Goal: Task Accomplishment & Management: Use online tool/utility

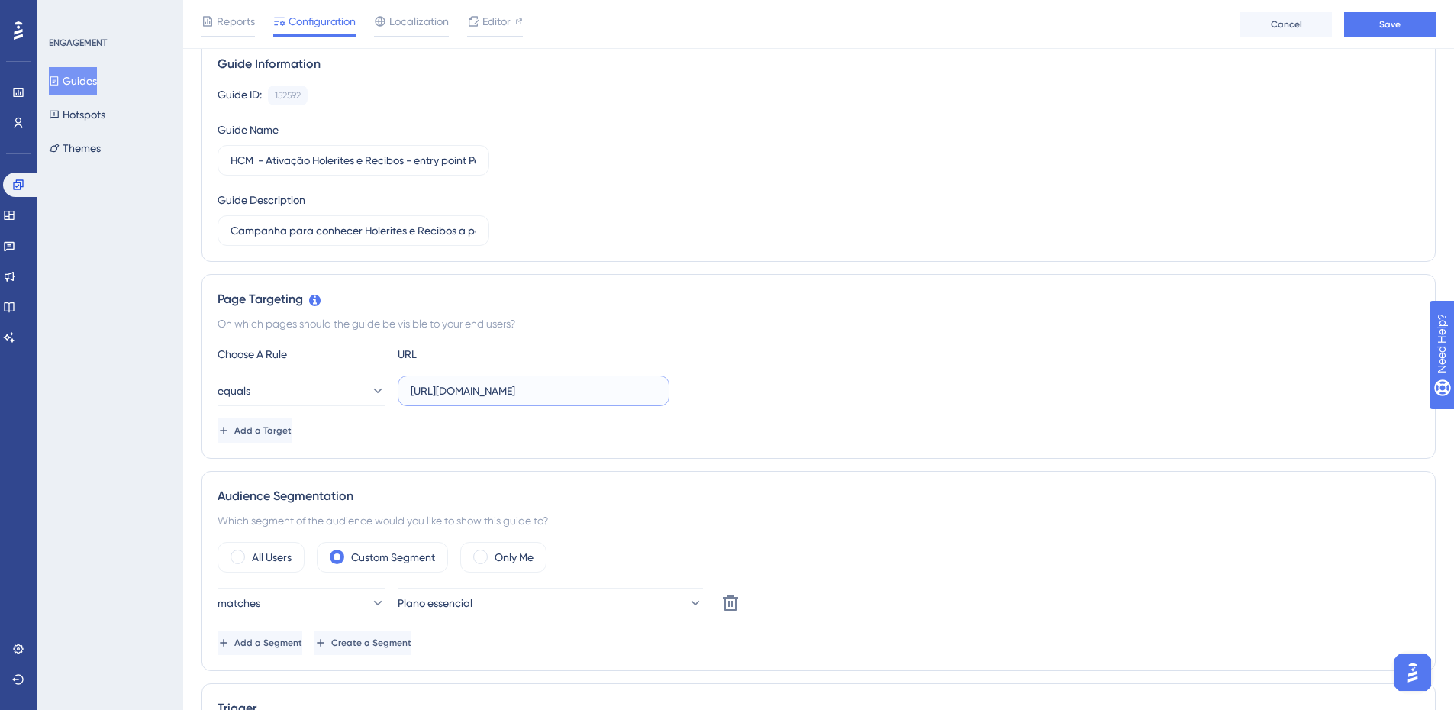
click at [577, 388] on input "[URL][DOMAIN_NAME]" at bounding box center [534, 390] width 246 height 17
click at [485, 393] on input "[URL][DOMAIN_NAME]" at bounding box center [534, 390] width 246 height 17
paste input "product/BENEFITS/allowanceOrder/29327245-08bf-4f71-81ff-0bd3845d1e91/resume"
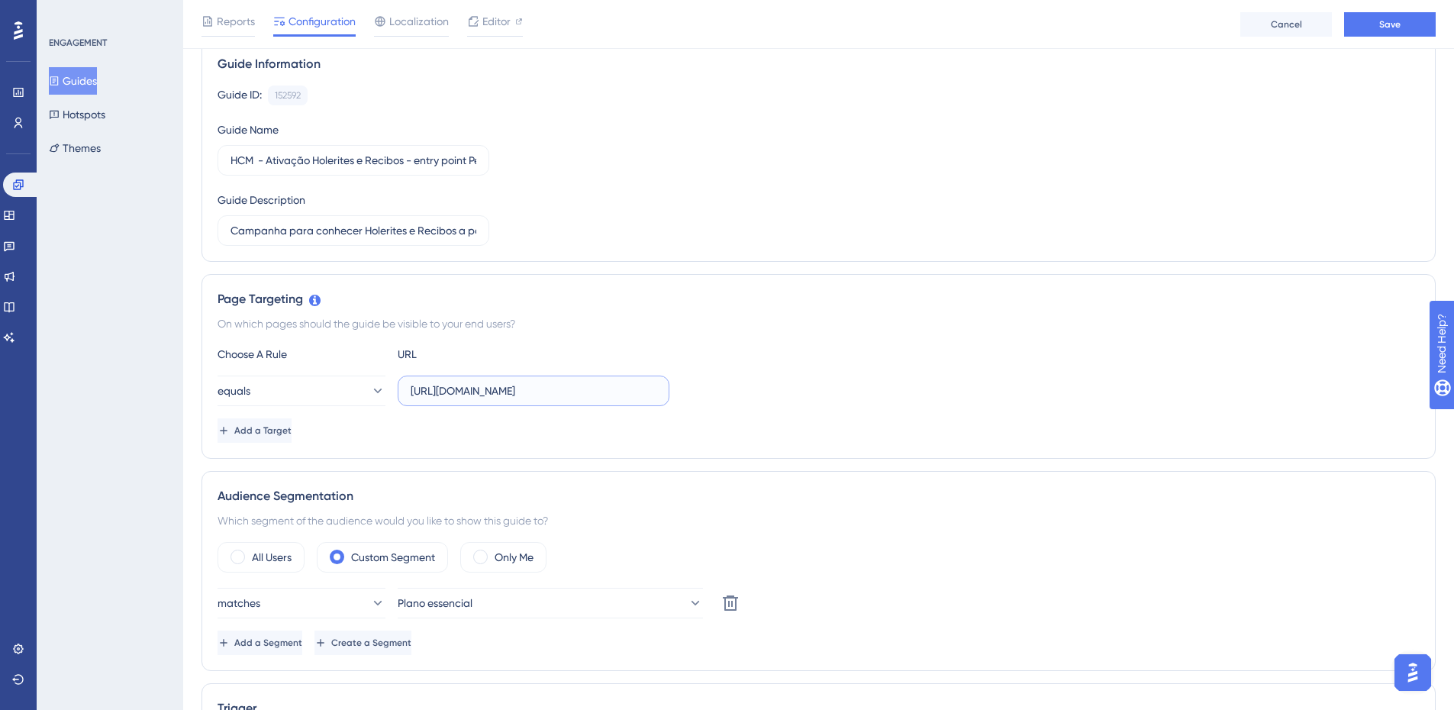
scroll to position [0, 366]
type input "[URL][DOMAIN_NAME]"
click at [812, 362] on div "Choose A Rule URL" at bounding box center [819, 354] width 1202 height 18
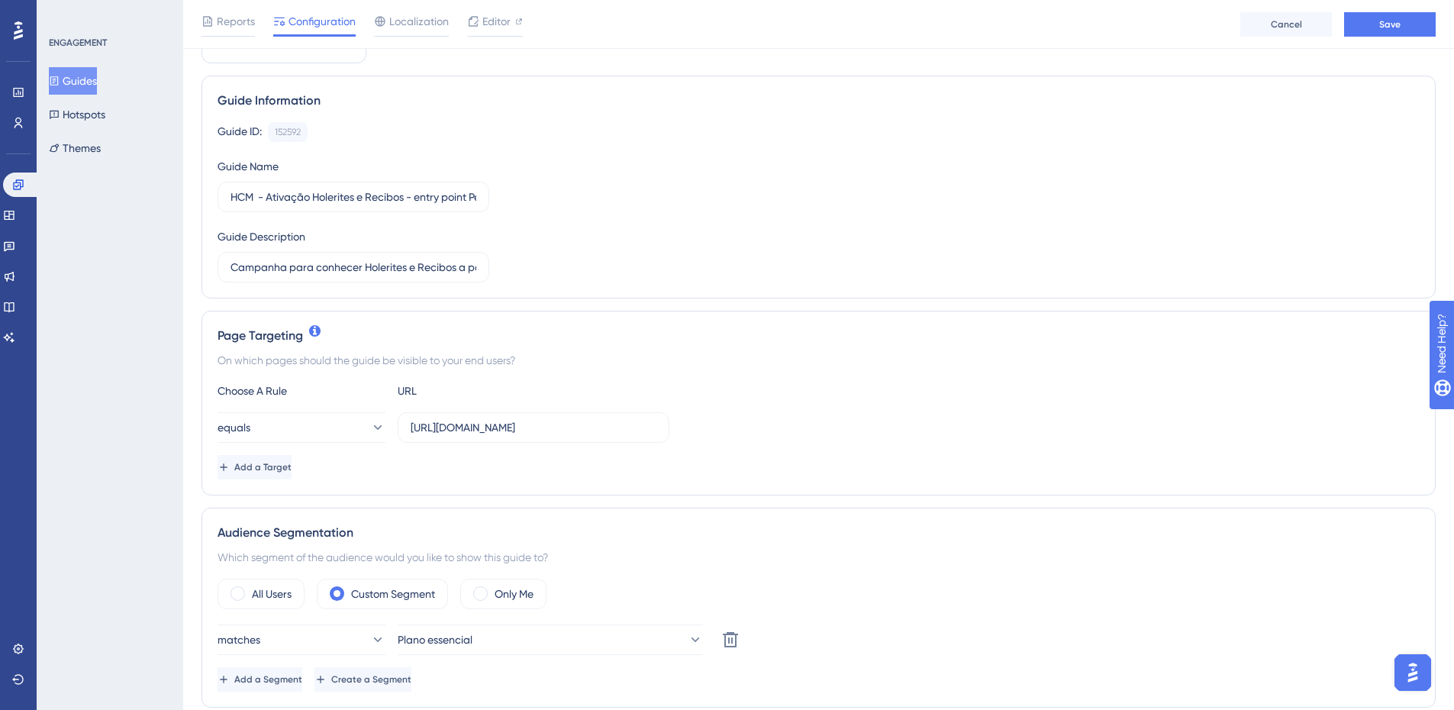
scroll to position [229, 0]
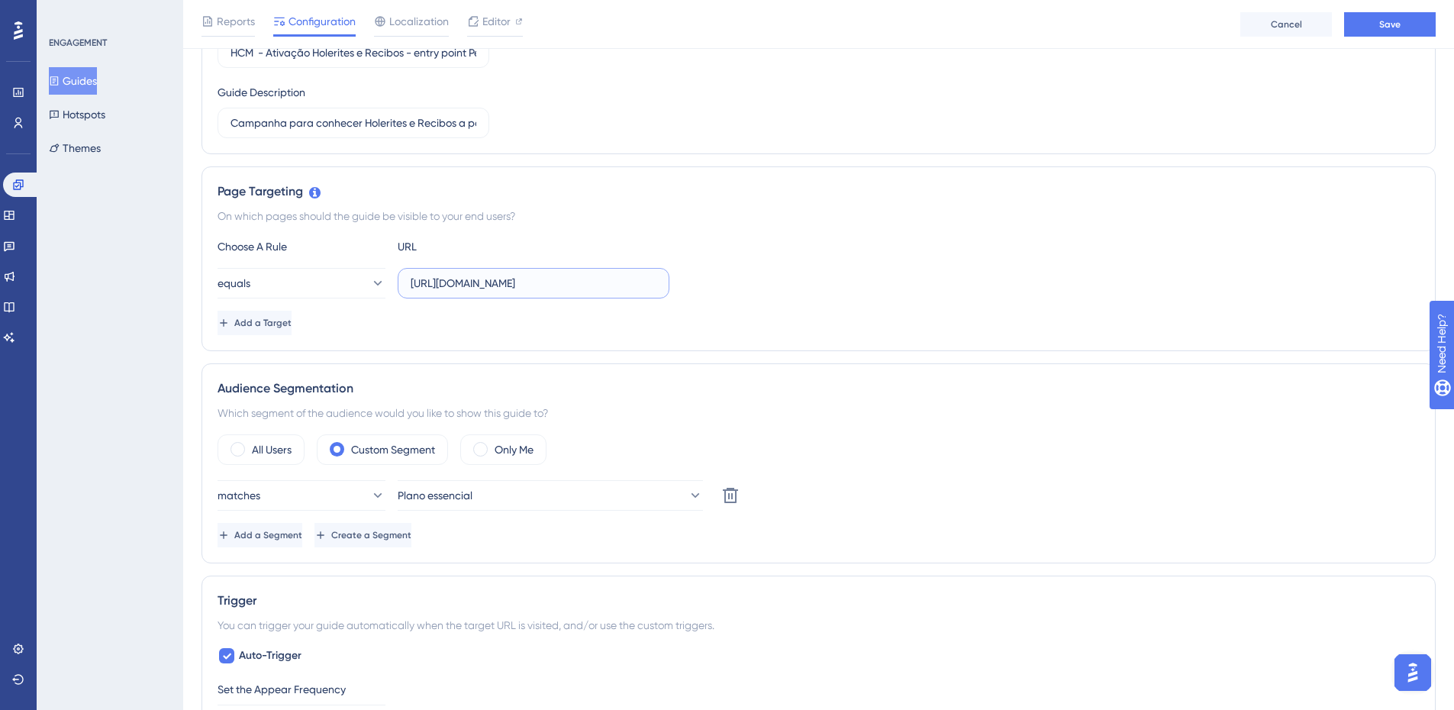
click at [607, 286] on input "[URL][DOMAIN_NAME]" at bounding box center [534, 283] width 246 height 17
click at [797, 281] on div "equals [URL][DOMAIN_NAME]" at bounding box center [819, 283] width 1202 height 31
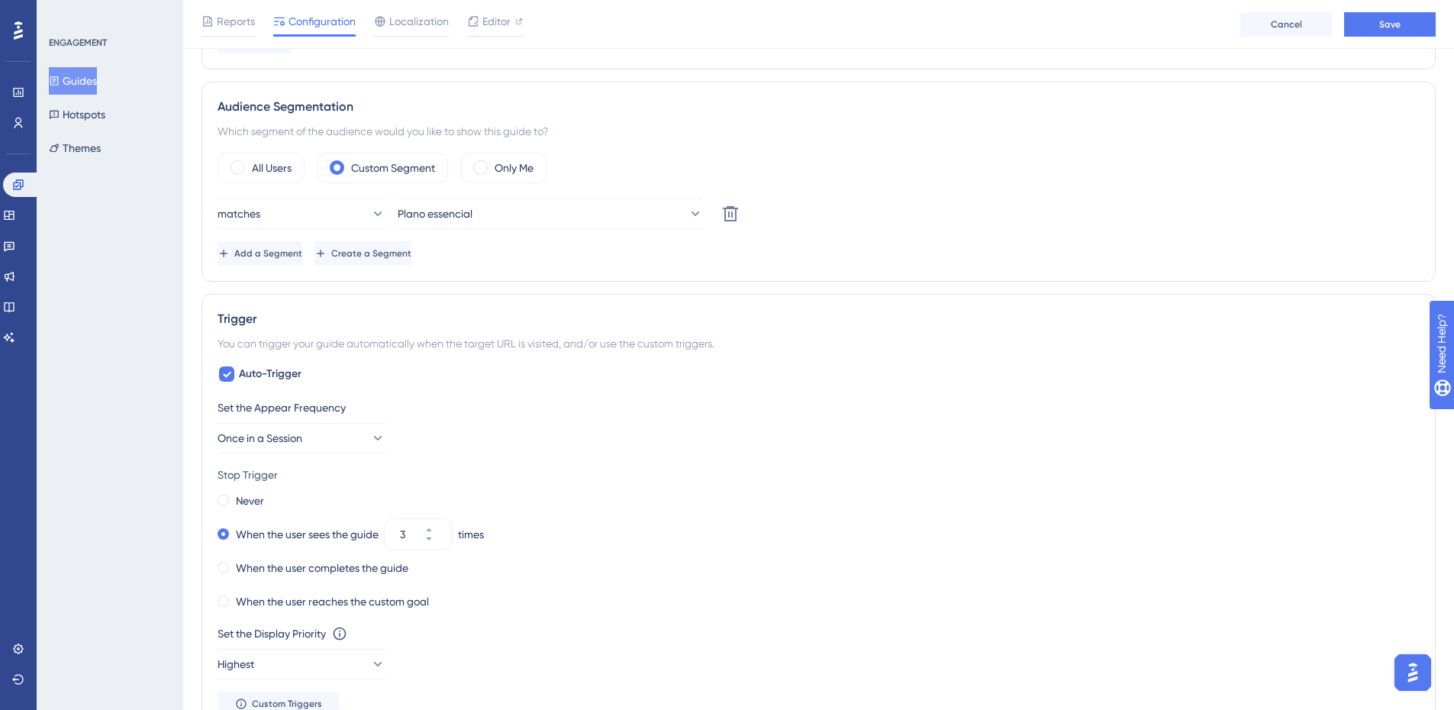
scroll to position [534, 0]
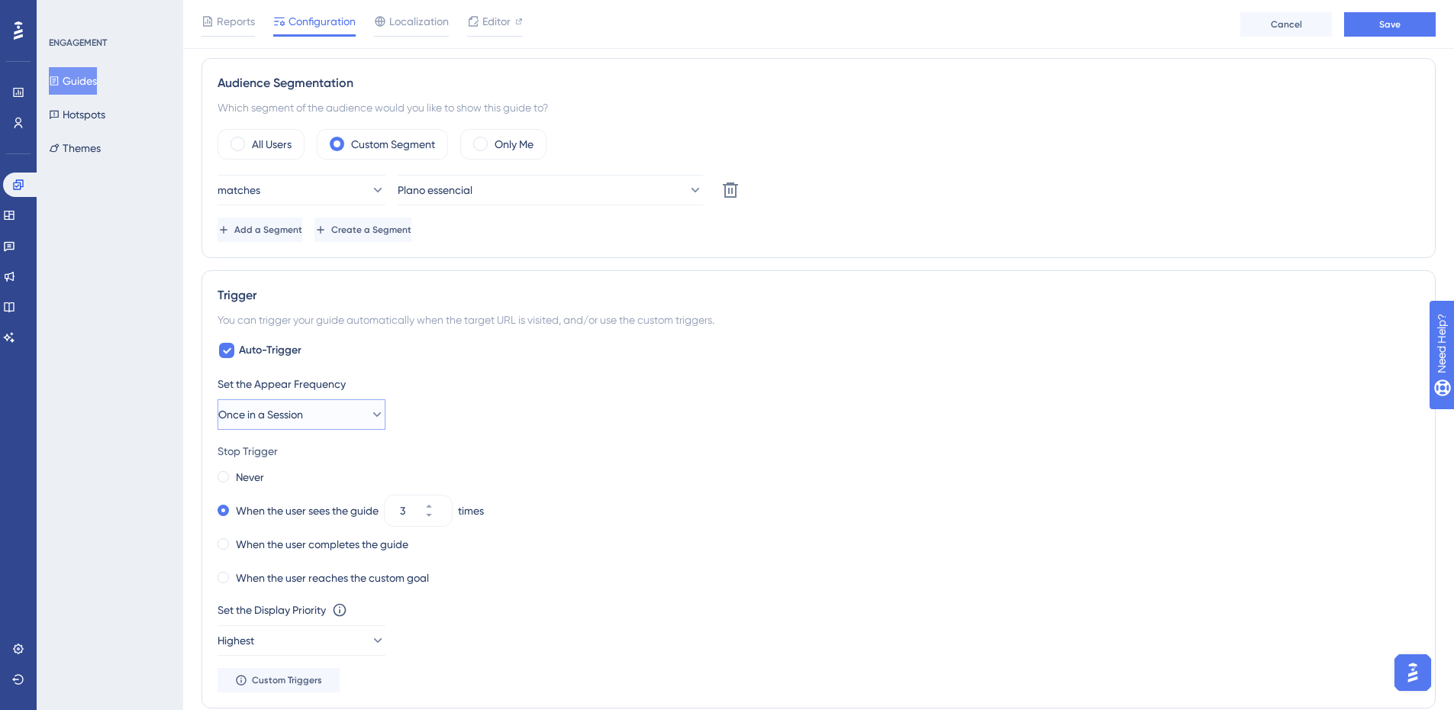
click at [373, 417] on icon at bounding box center [377, 414] width 8 height 5
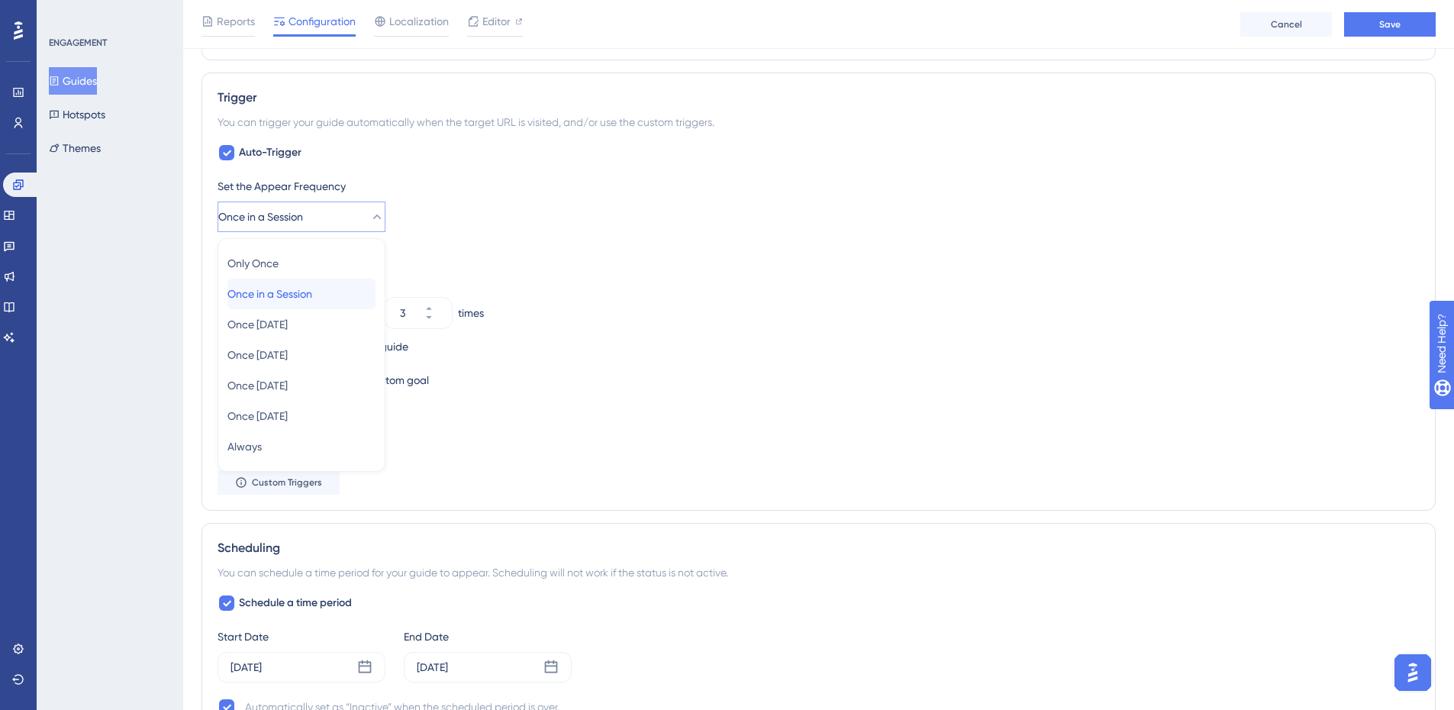
click at [309, 290] on span "Once in a Session" at bounding box center [269, 294] width 85 height 18
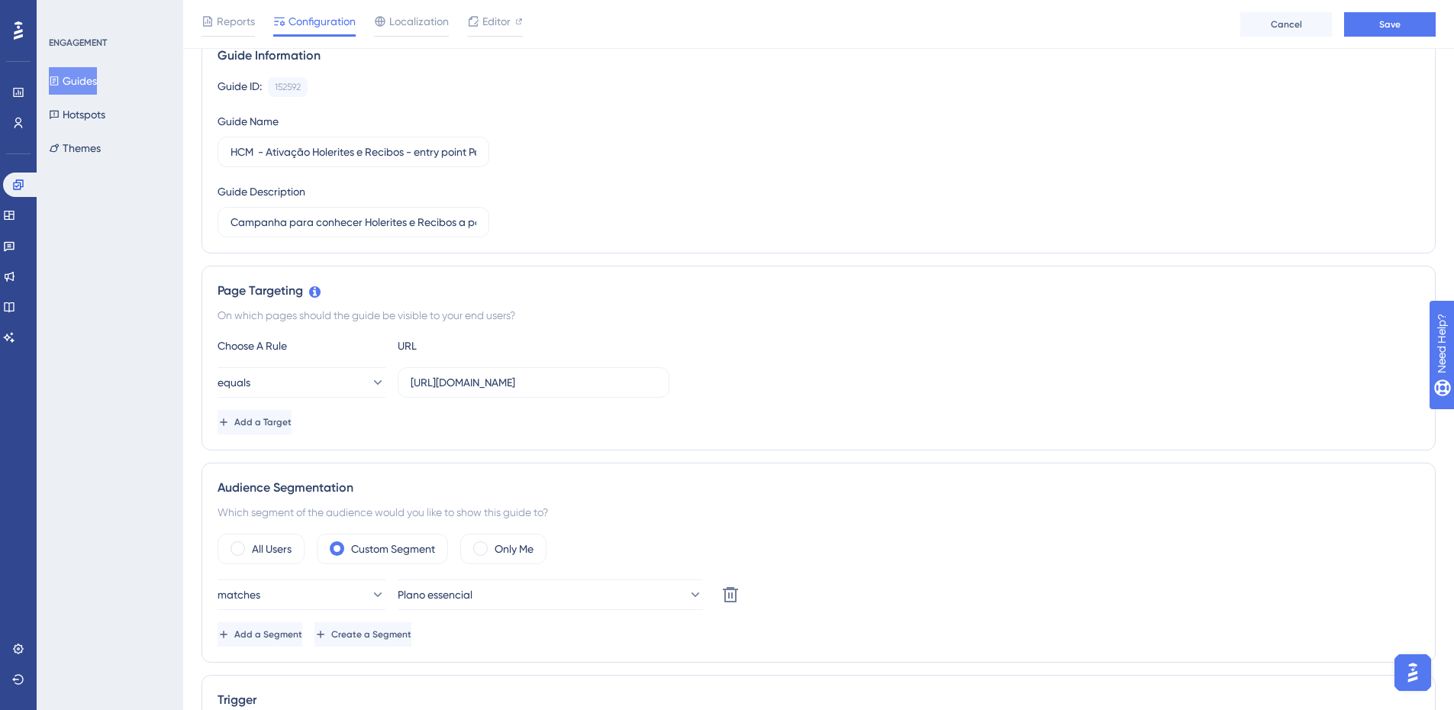
scroll to position [0, 0]
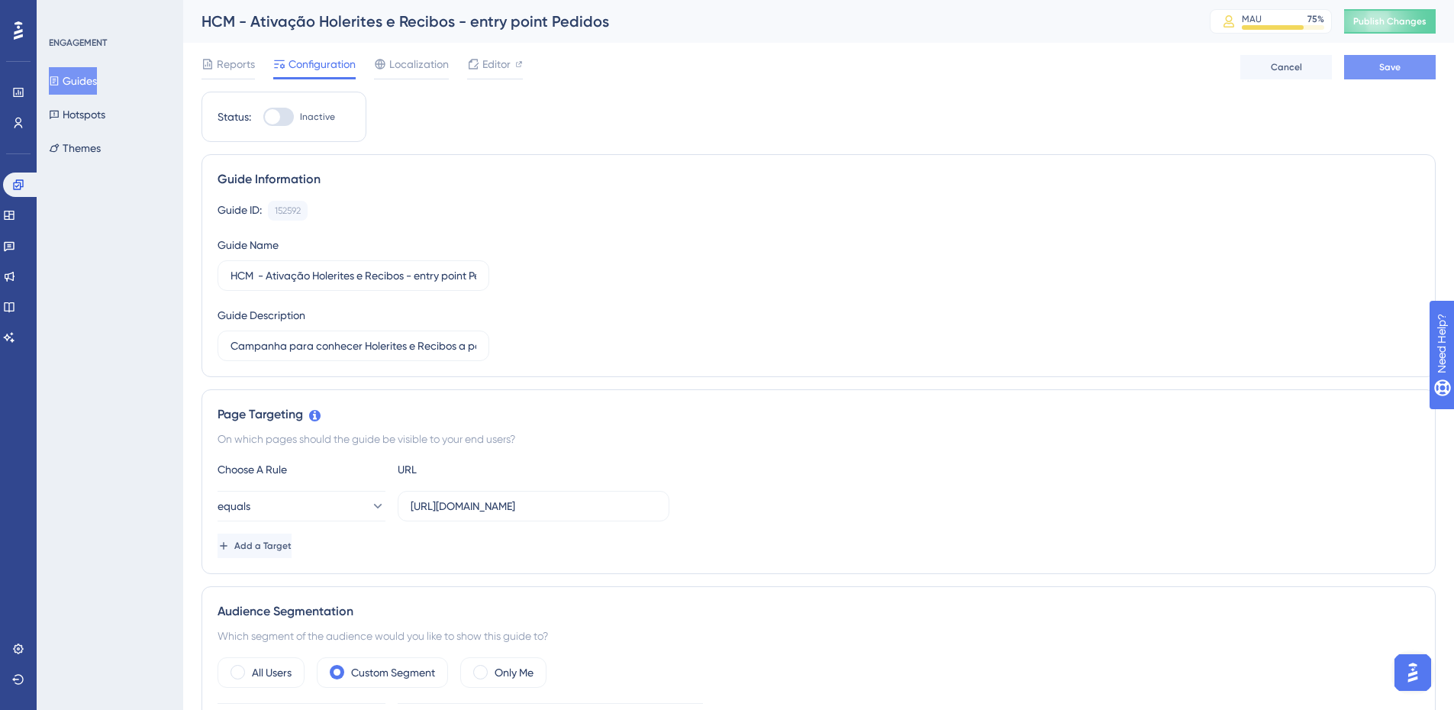
click at [1393, 69] on span "Save" at bounding box center [1389, 67] width 21 height 12
click at [477, 31] on icon at bounding box center [473, 28] width 15 height 15
click at [498, 65] on span "Editor" at bounding box center [496, 64] width 28 height 18
